Goal: Transaction & Acquisition: Purchase product/service

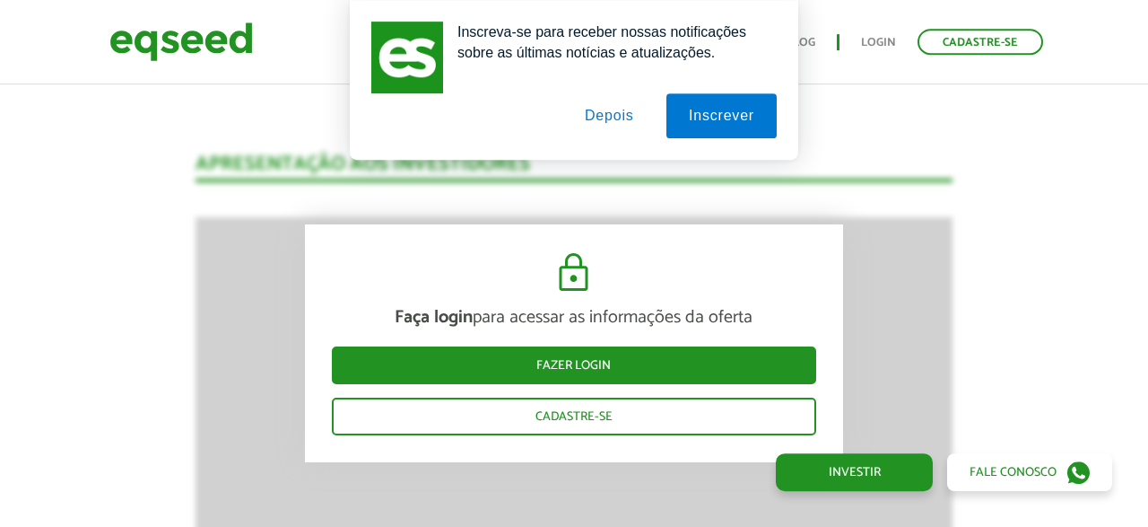
scroll to position [1797, 0]
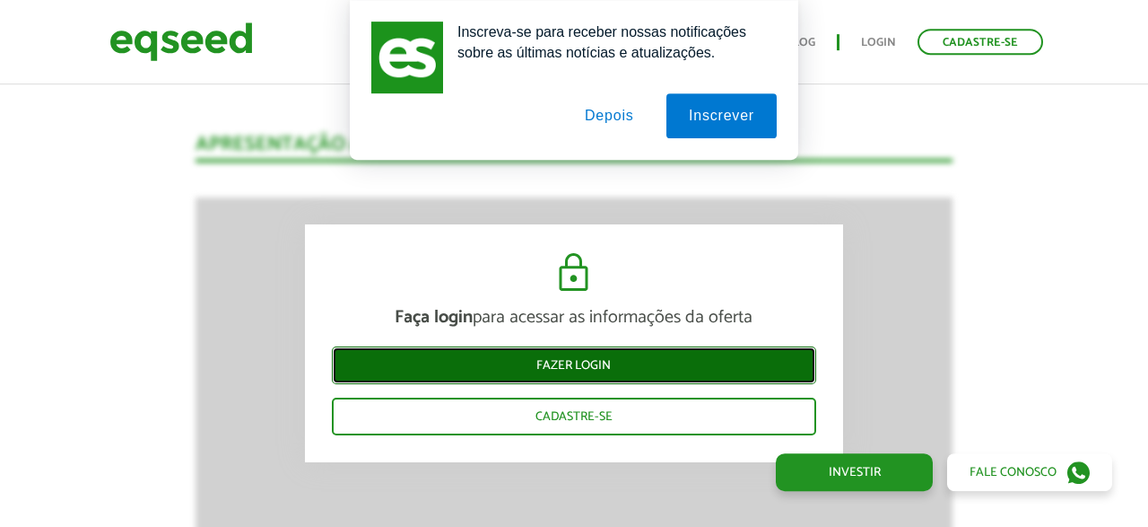
click at [584, 364] on link "Fazer login" at bounding box center [574, 365] width 484 height 38
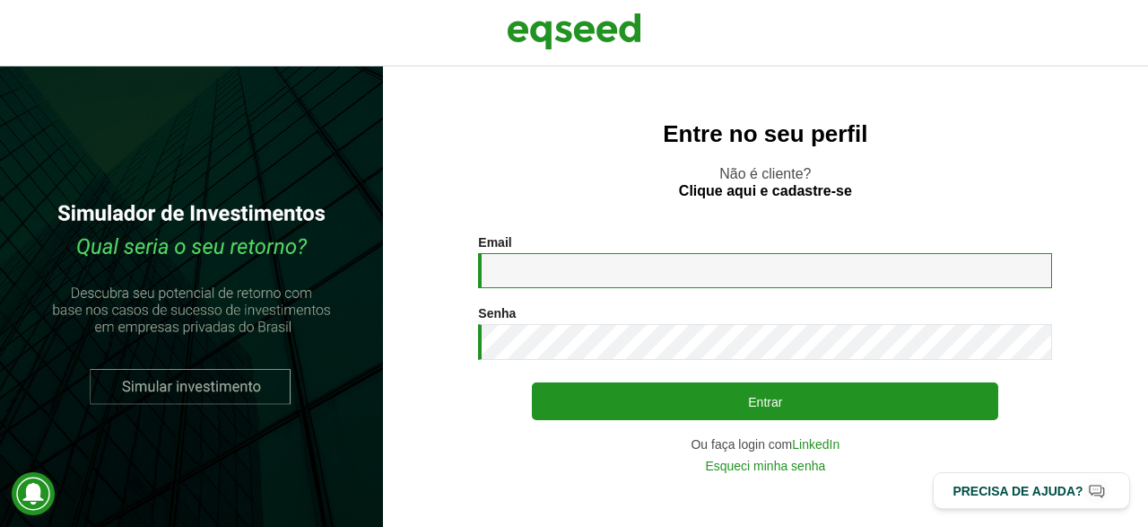
click at [631, 275] on input "Email *" at bounding box center [765, 270] width 574 height 35
type input "**********"
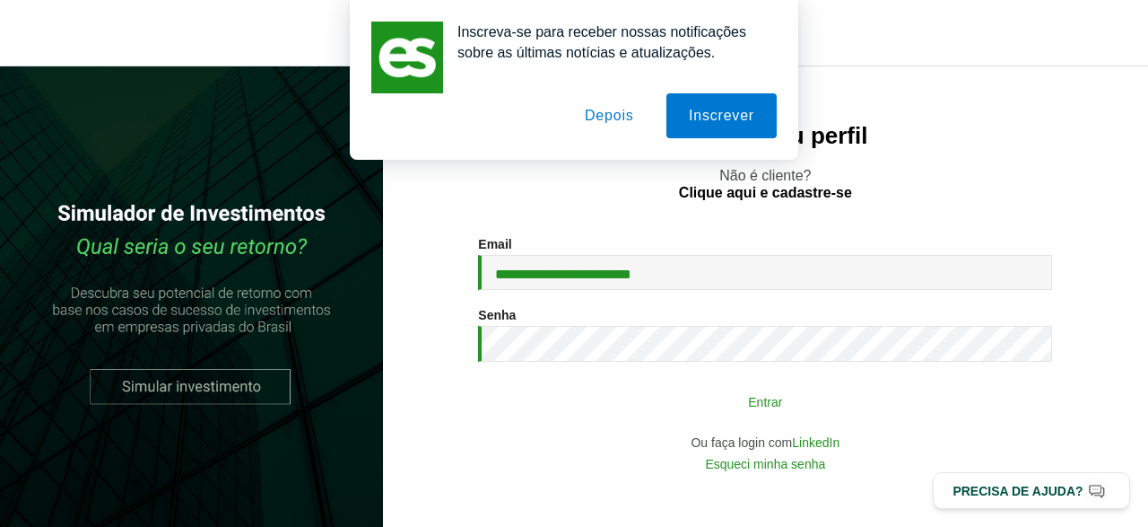
click at [752, 392] on button "Entrar" at bounding box center [765, 401] width 467 height 34
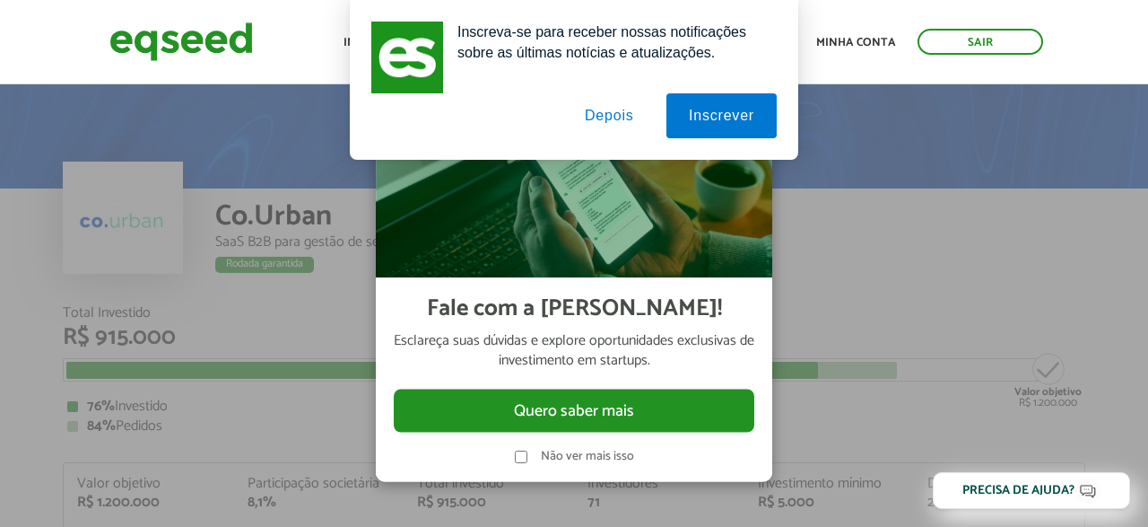
click at [616, 113] on button "Depois" at bounding box center [610, 115] width 94 height 45
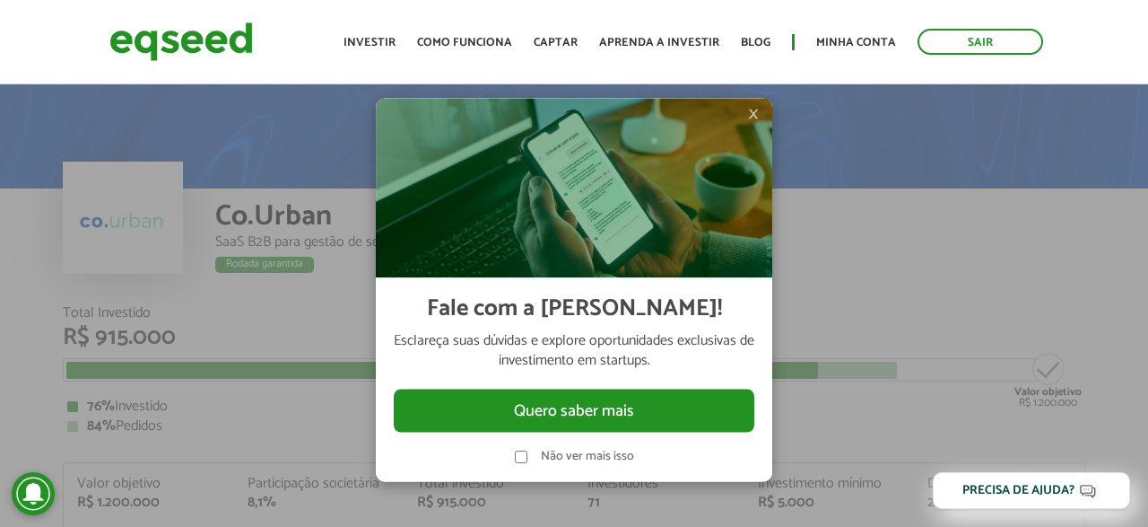
click at [749, 116] on span "×" at bounding box center [753, 114] width 11 height 22
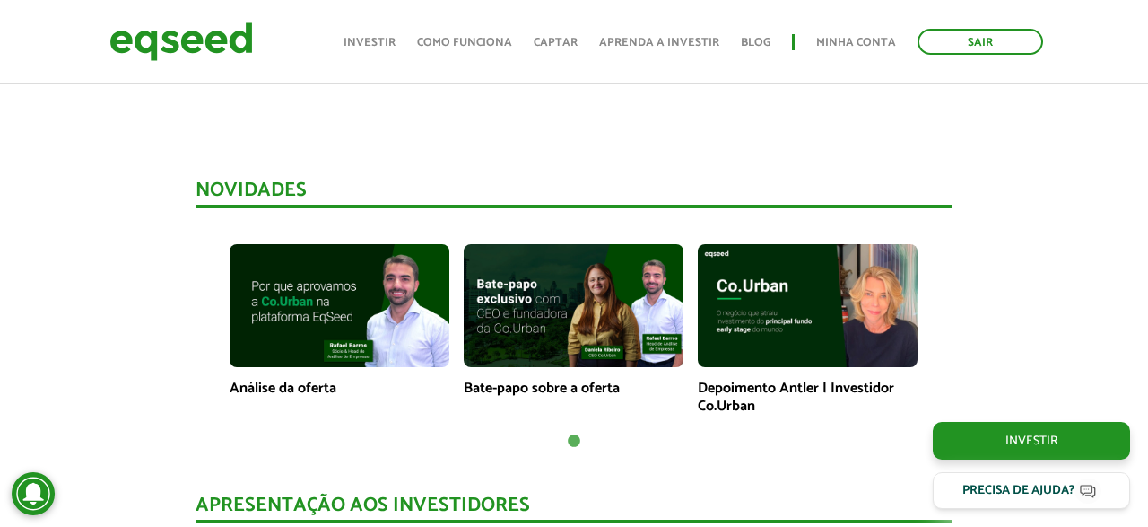
scroll to position [1261, 0]
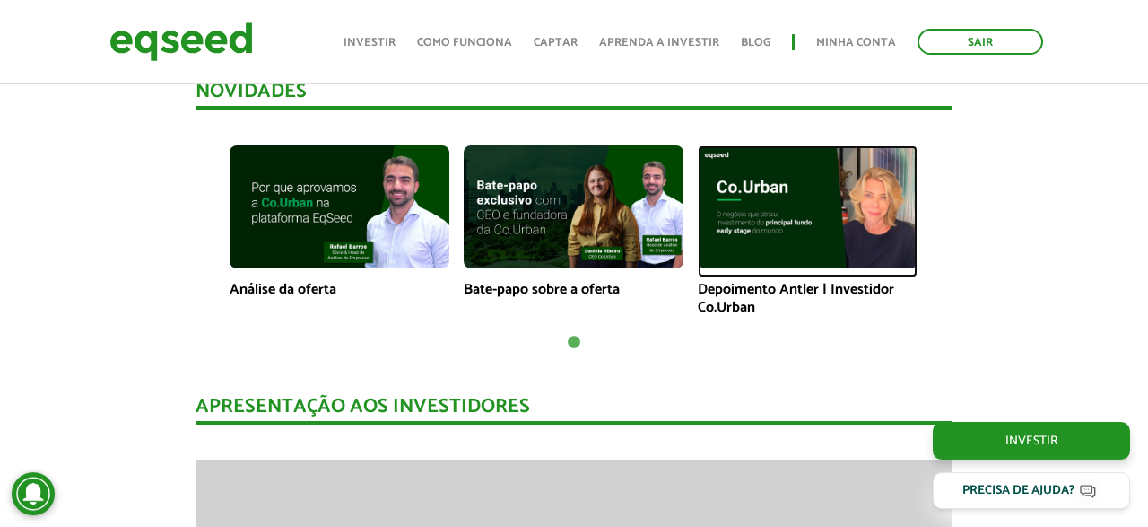
click at [777, 246] on img at bounding box center [808, 207] width 220 height 124
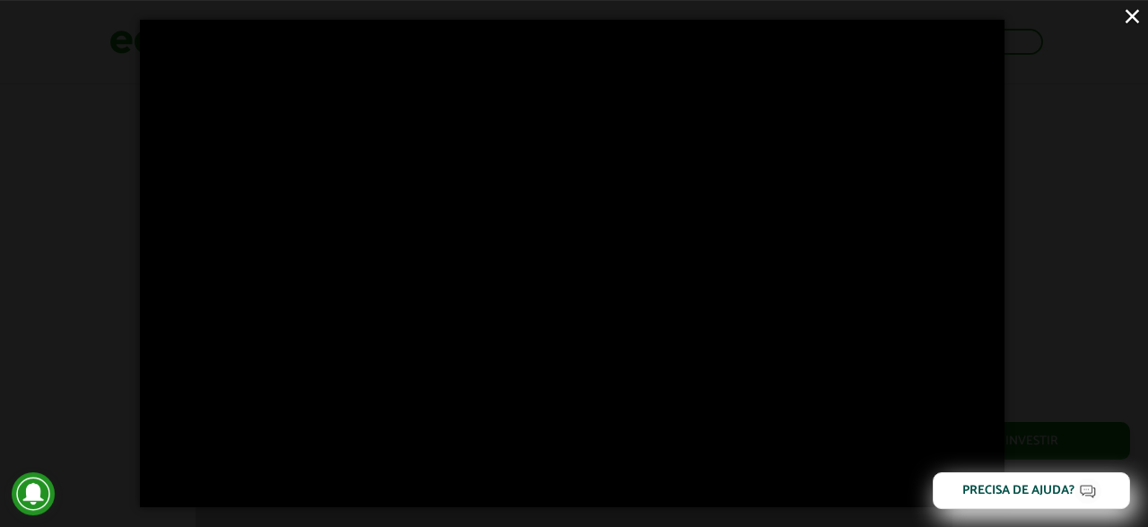
click at [1136, 18] on button "×" at bounding box center [1132, 15] width 31 height 31
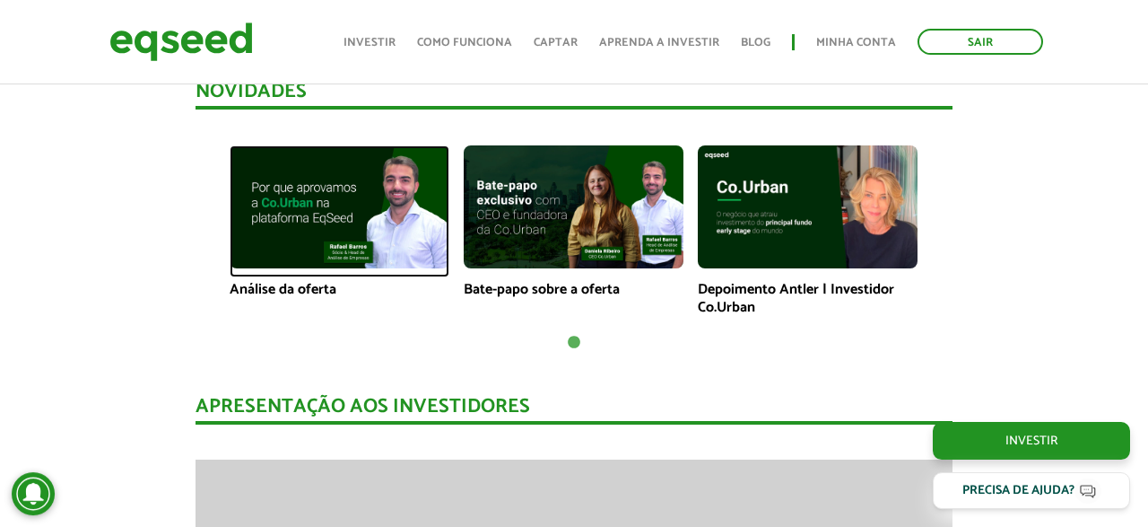
click at [360, 200] on img at bounding box center [340, 207] width 220 height 124
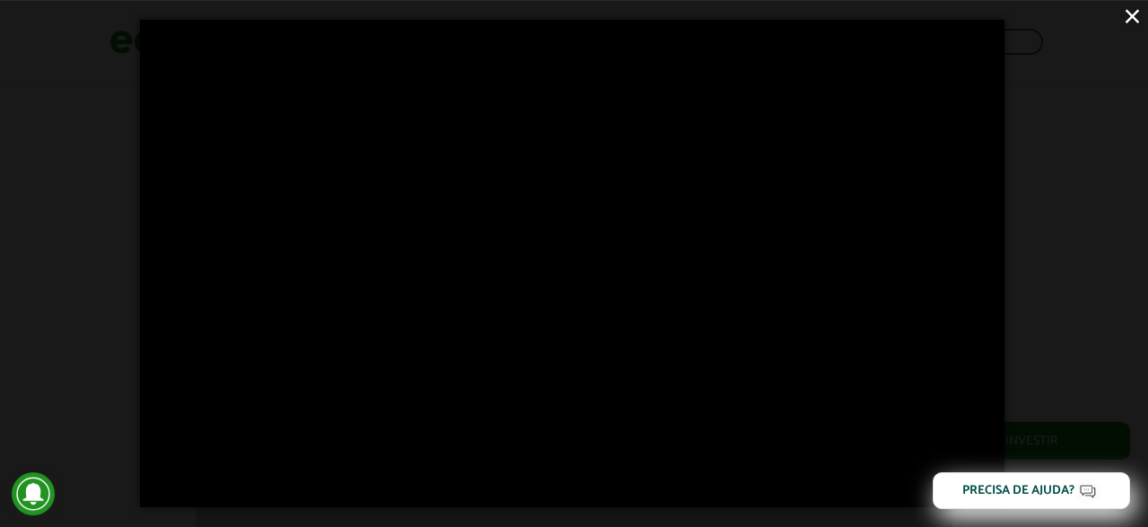
click at [1130, 11] on button "×" at bounding box center [1132, 15] width 31 height 31
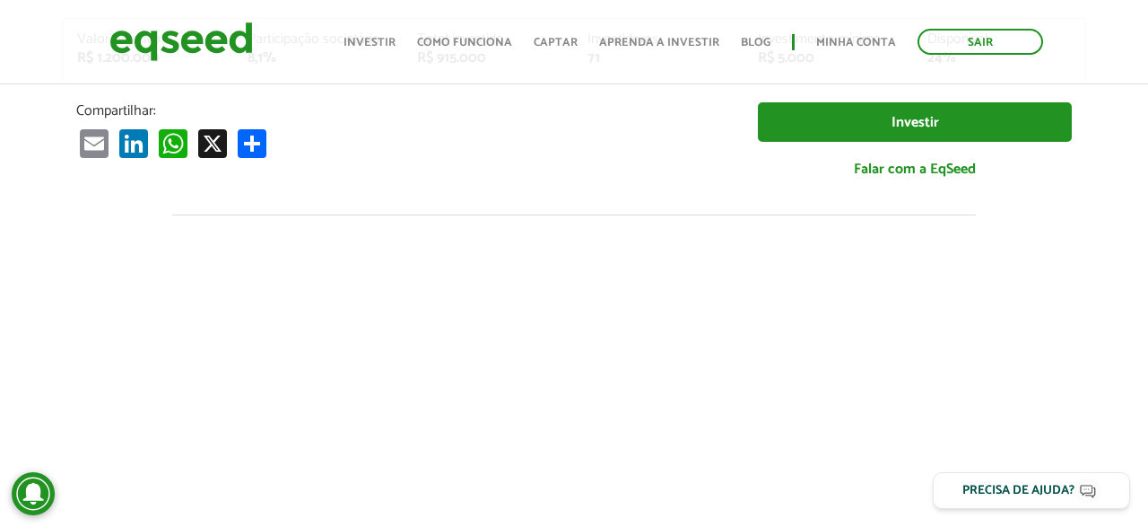
scroll to position [411, 0]
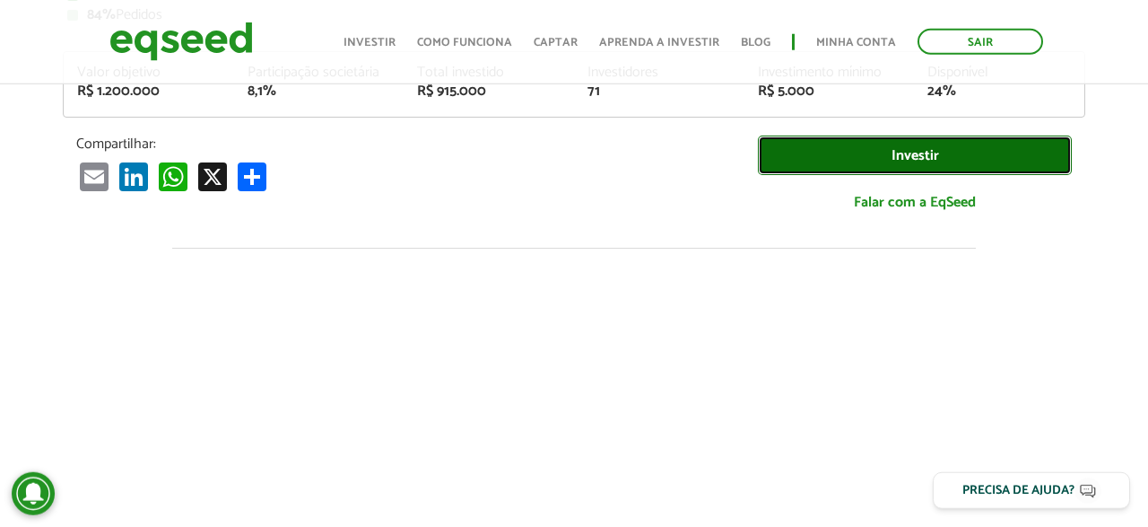
click at [932, 157] on link "Investir" at bounding box center [915, 155] width 314 height 40
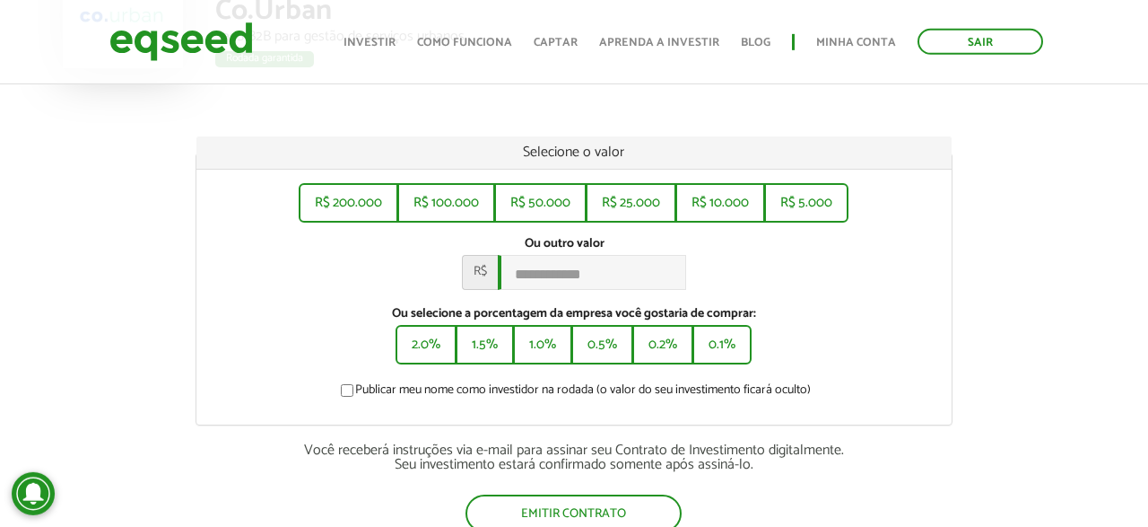
scroll to position [218, 0]
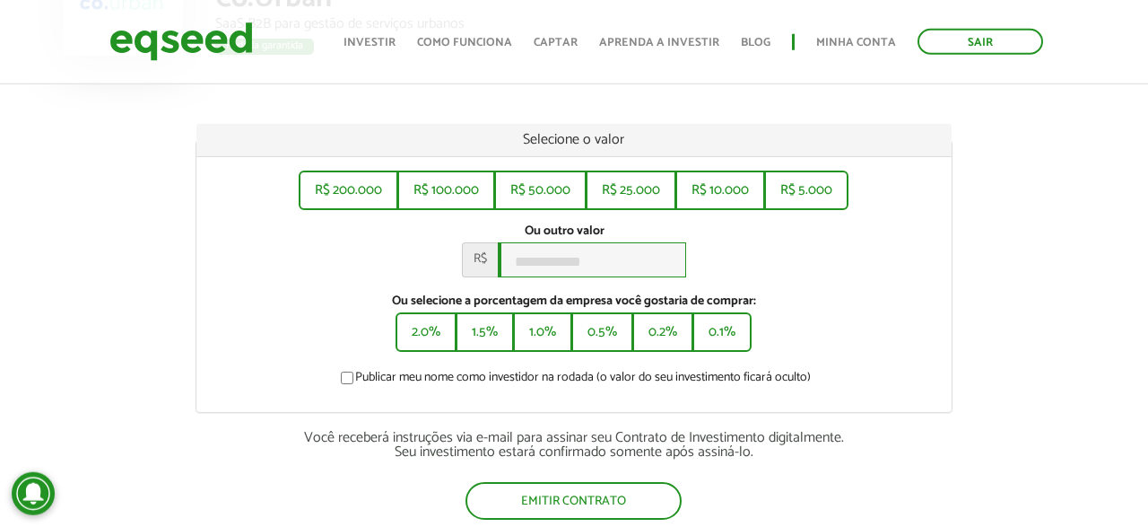
click at [550, 255] on input "Ou outro valor *" at bounding box center [592, 259] width 188 height 35
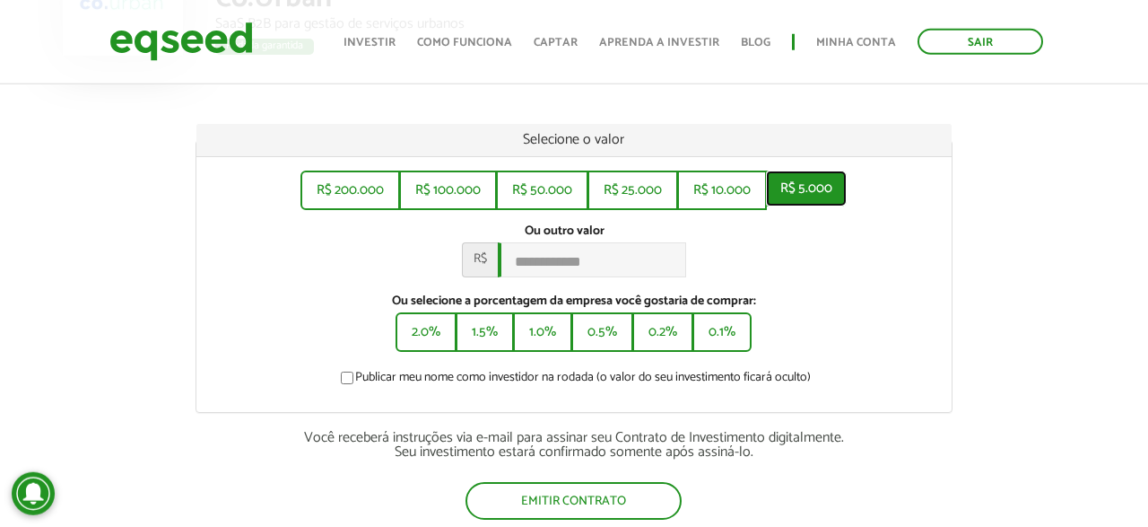
click at [818, 181] on button "R$ 5.000" at bounding box center [806, 188] width 81 height 36
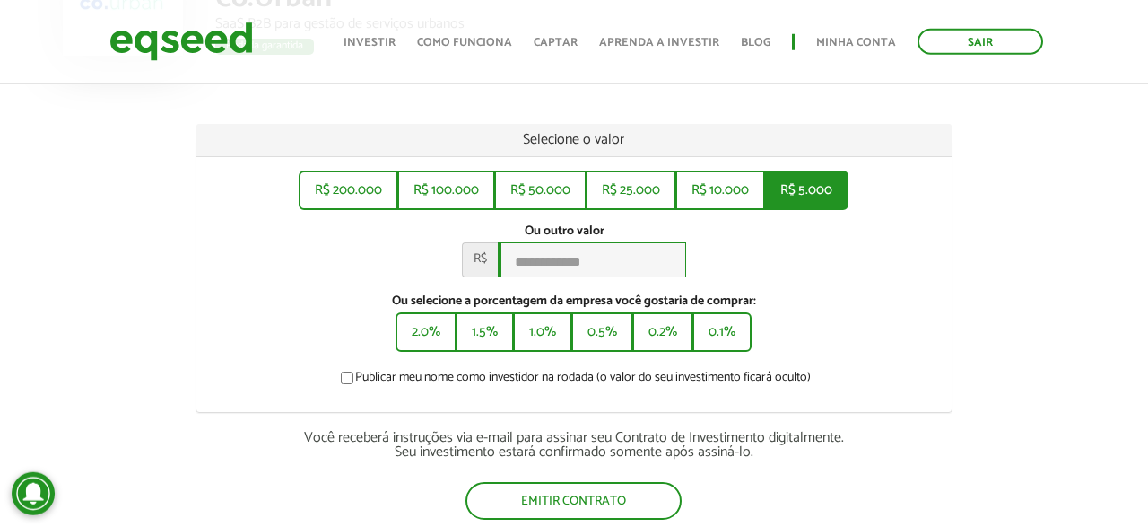
type input "*****"
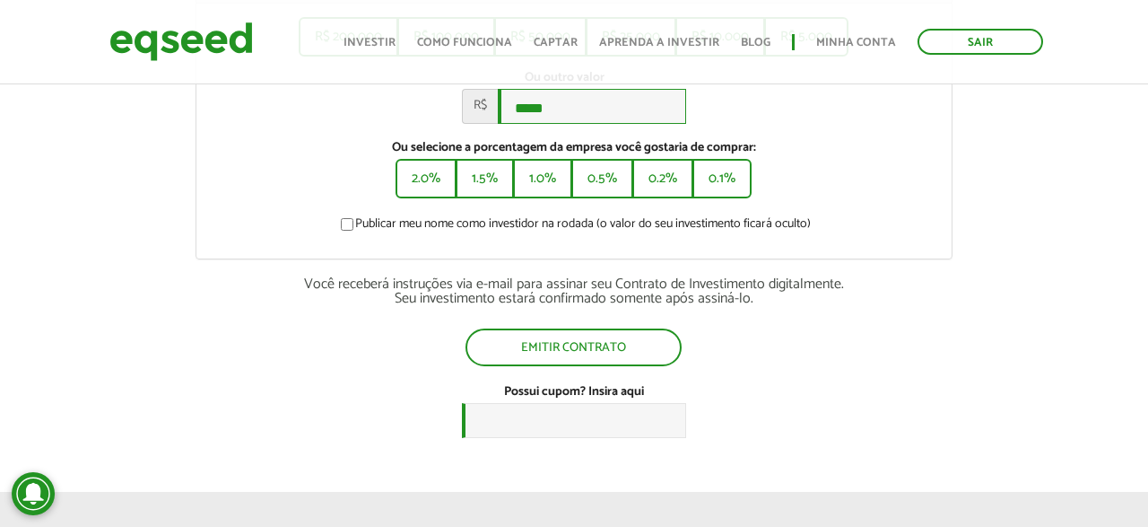
scroll to position [375, 0]
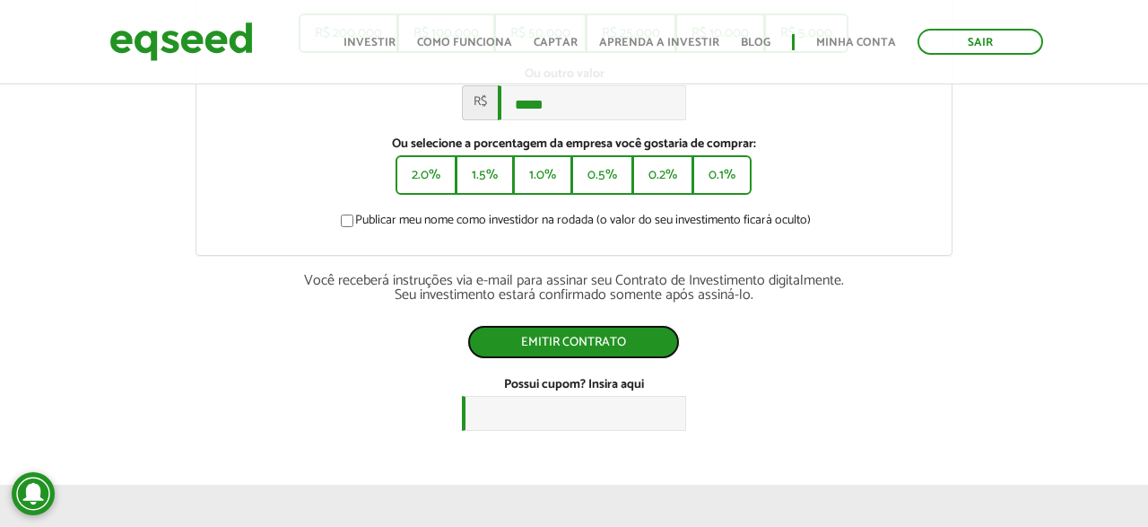
click at [563, 348] on button "Emitir contrato" at bounding box center [573, 342] width 213 height 34
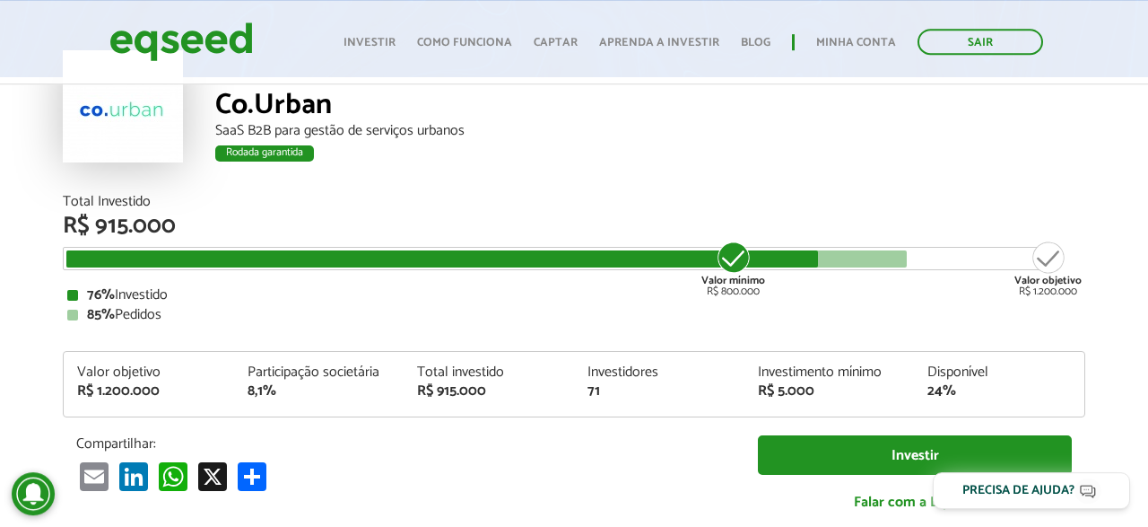
scroll to position [131, 0]
